Goal: Information Seeking & Learning: Understand process/instructions

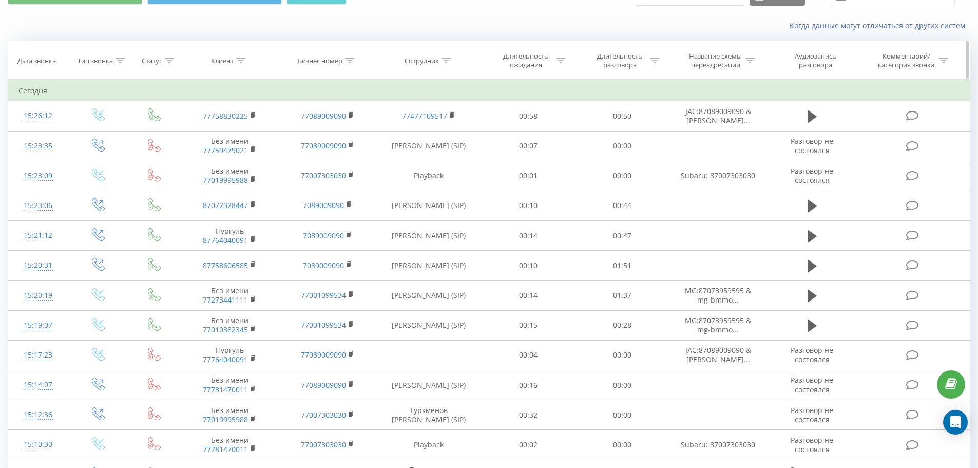
scroll to position [51, 0]
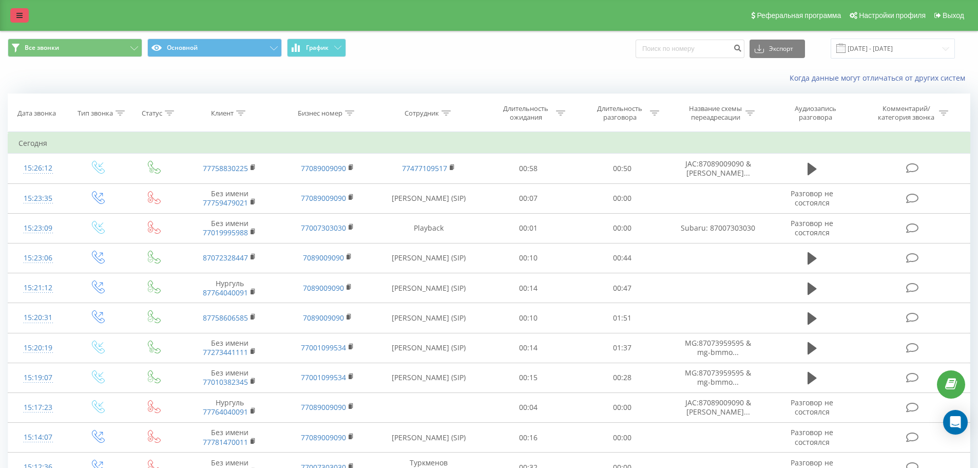
click at [19, 13] on icon at bounding box center [19, 15] width 6 height 7
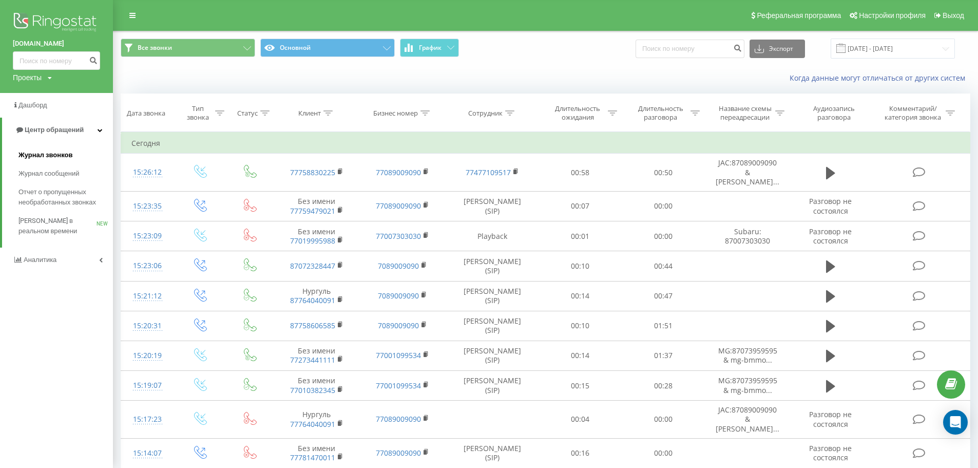
click at [49, 153] on span "Журнал звонков" at bounding box center [45, 155] width 54 height 10
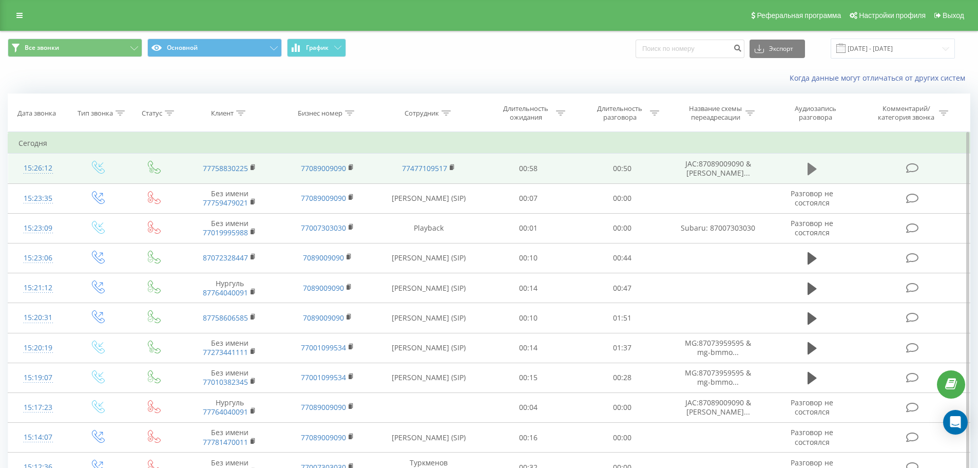
click at [816, 171] on icon at bounding box center [812, 169] width 9 height 14
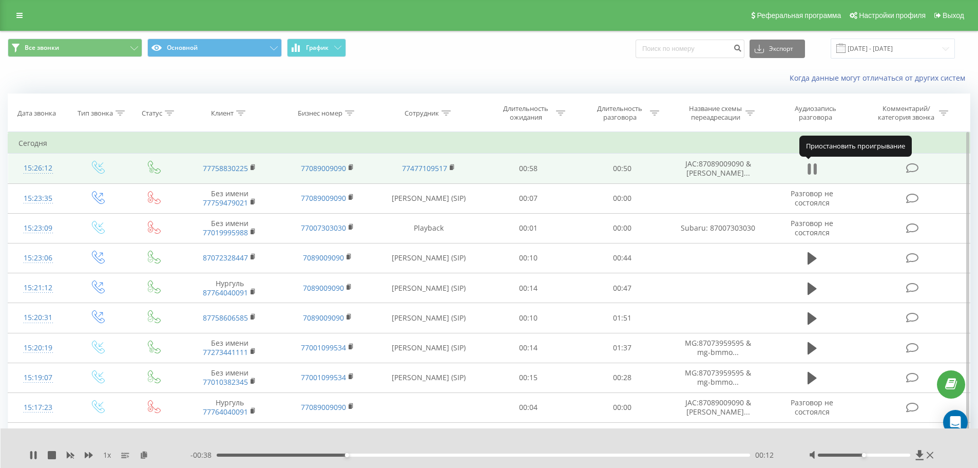
click at [813, 168] on icon at bounding box center [812, 169] width 9 height 14
click at [810, 164] on icon at bounding box center [812, 169] width 9 height 12
click at [820, 160] on td at bounding box center [812, 169] width 90 height 30
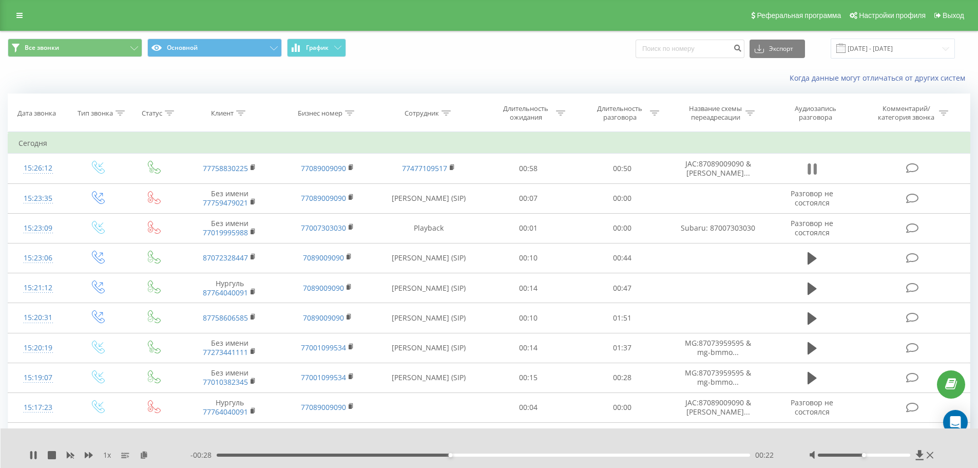
click at [811, 168] on icon at bounding box center [812, 169] width 9 height 14
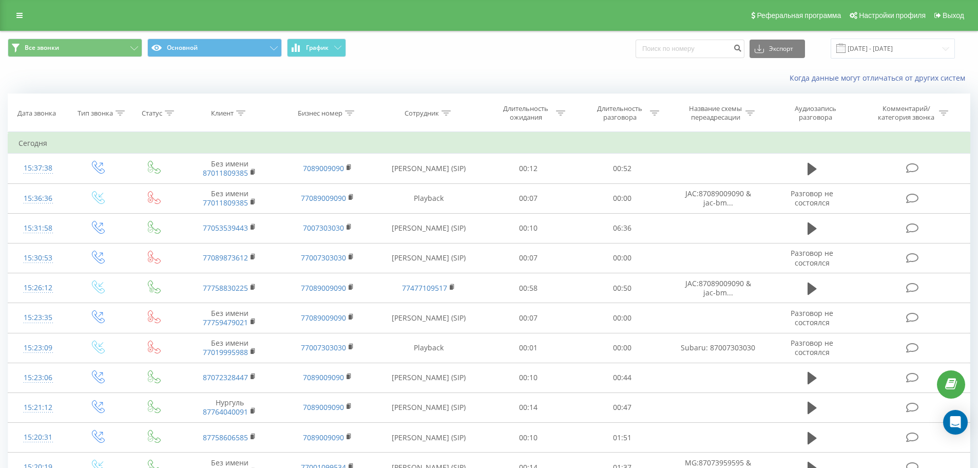
drag, startPoint x: 229, startPoint y: 171, endPoint x: 184, endPoint y: 81, distance: 100.1
click at [184, 81] on div "Когда данные могут отличаться от других систем" at bounding box center [489, 78] width 977 height 25
